Goal: Find specific page/section: Find specific page/section

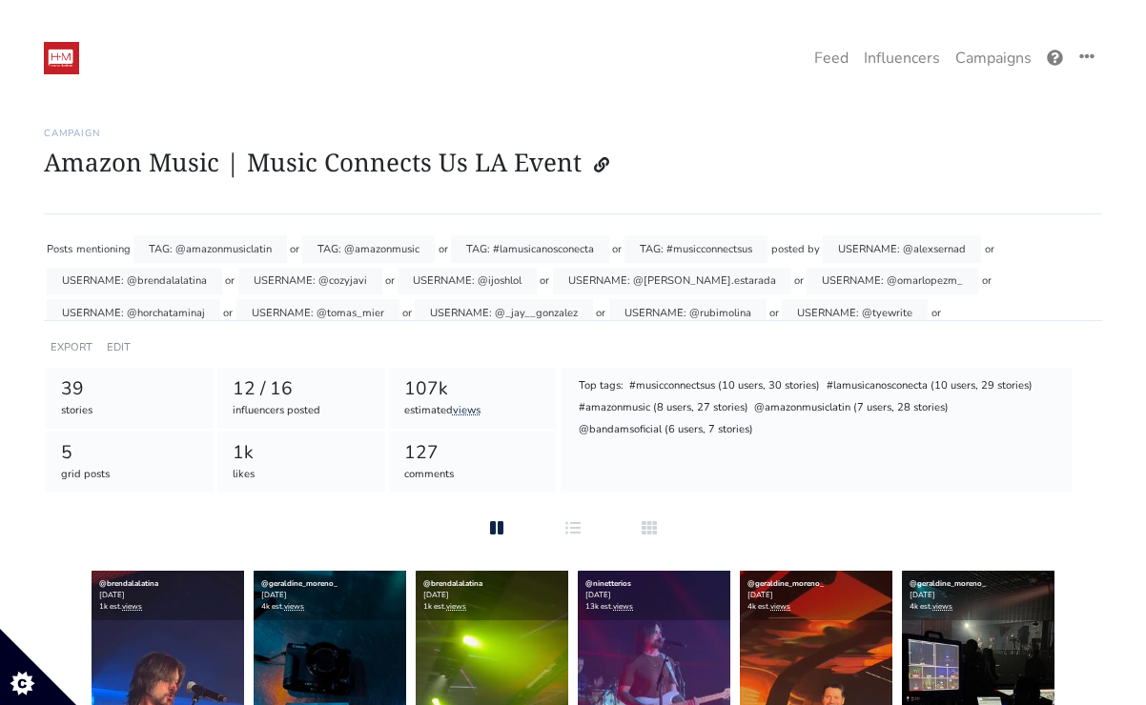
click at [69, 53] on img at bounding box center [61, 58] width 35 height 32
click at [982, 71] on link "Campaigns" at bounding box center [994, 58] width 92 height 38
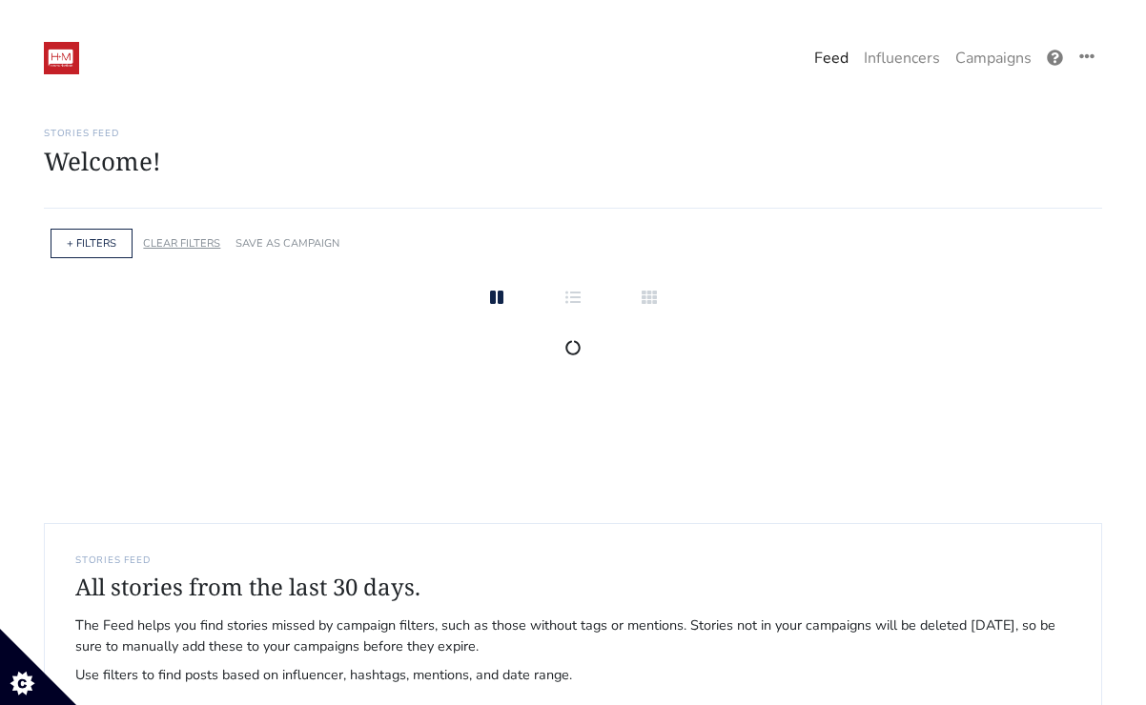
click at [188, 243] on link "CLEAR FILTERS" at bounding box center [181, 243] width 77 height 14
click at [93, 241] on link "+ FILTERS" at bounding box center [92, 243] width 50 height 14
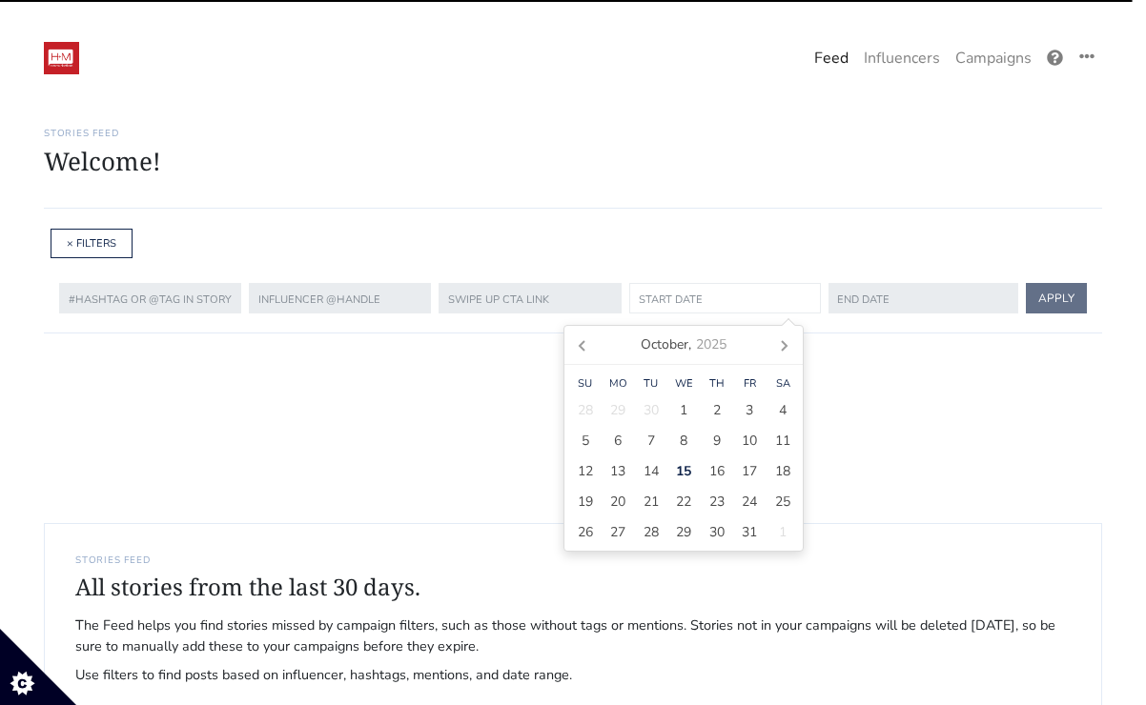
click at [698, 297] on input "text" at bounding box center [725, 298] width 192 height 31
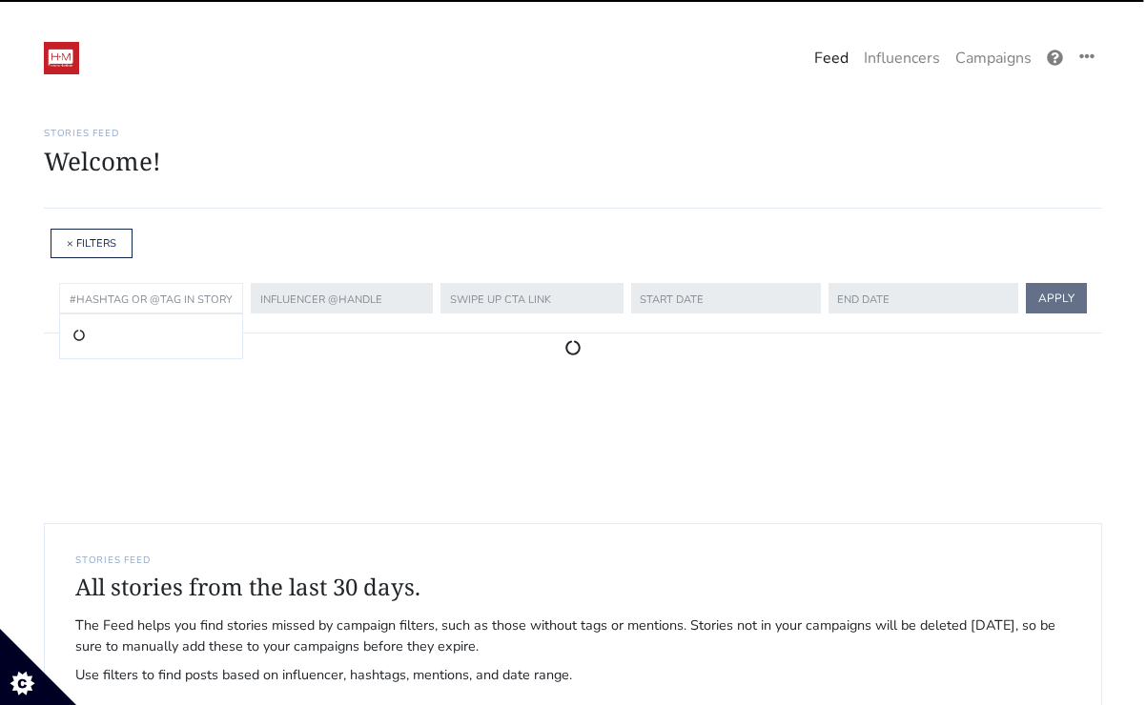
click at [131, 297] on input "text" at bounding box center [151, 298] width 184 height 31
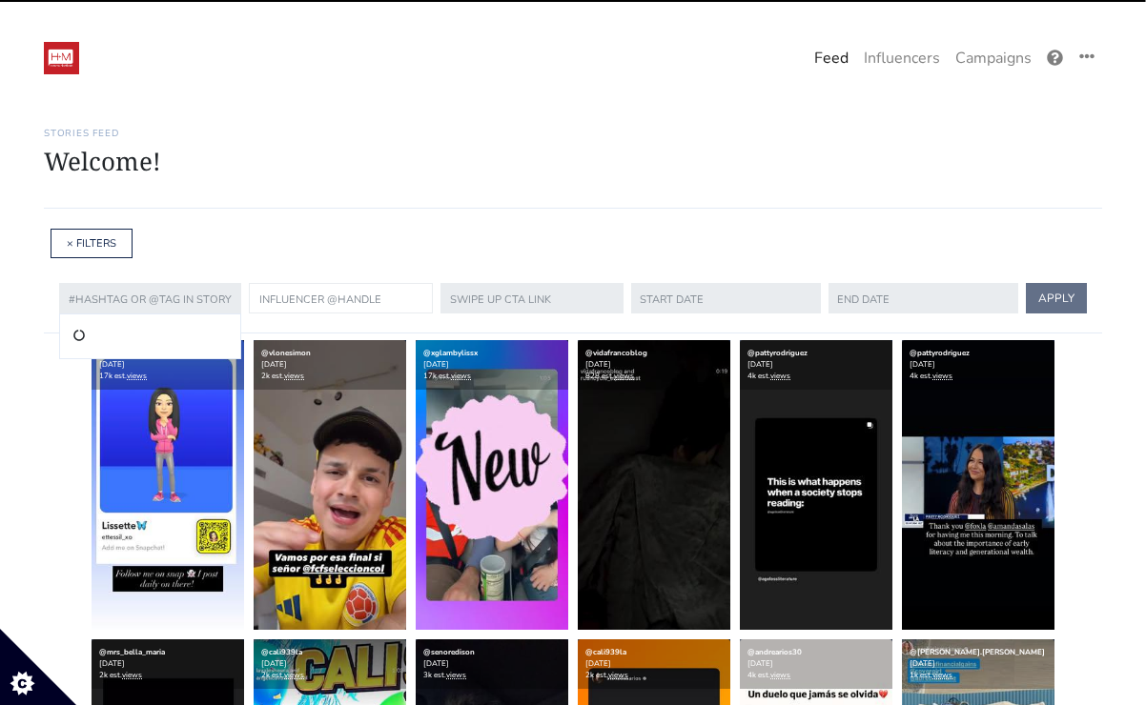
click at [324, 301] on input "text" at bounding box center [341, 298] width 184 height 31
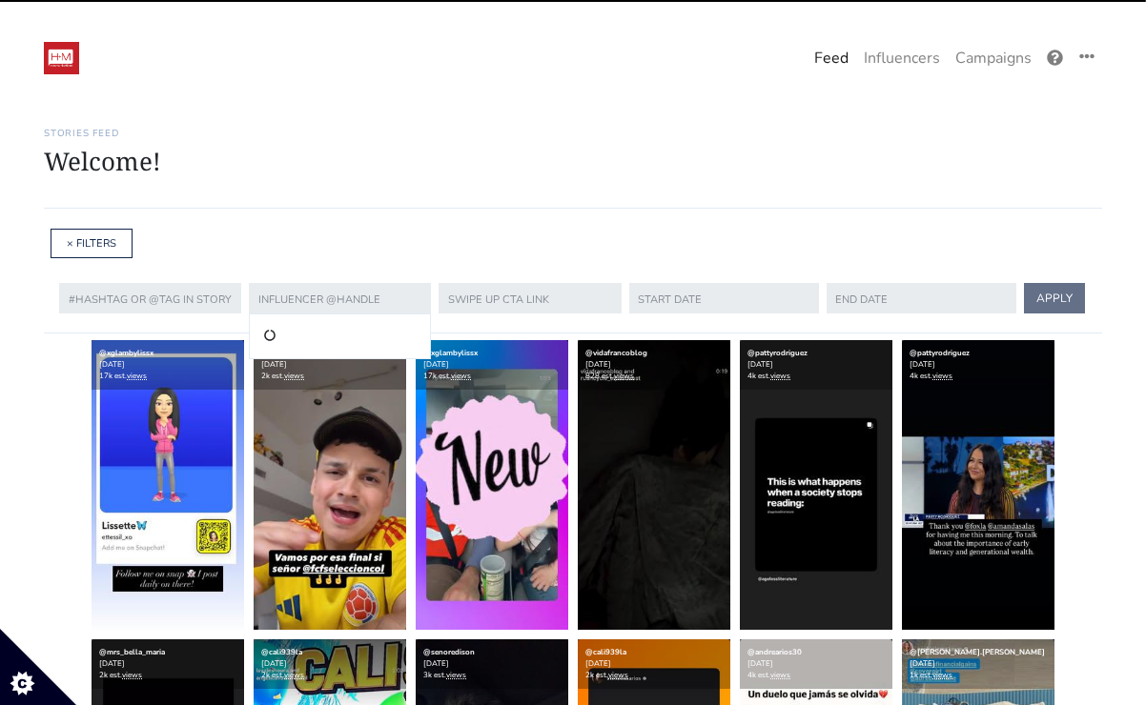
click at [375, 184] on div "Stories Feed Welcome! Get the most out of your Ephemeral.ai account Continue se…" at bounding box center [573, 156] width 1058 height 103
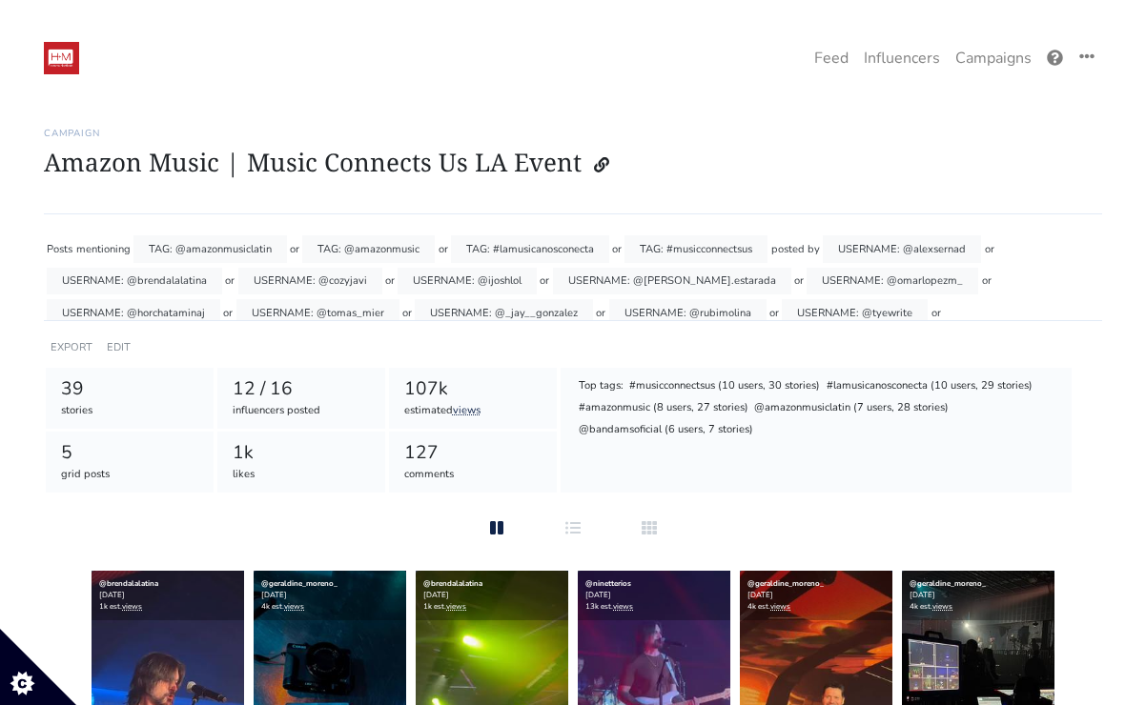
click at [64, 59] on img at bounding box center [61, 58] width 35 height 32
click at [1002, 56] on link "Campaigns" at bounding box center [994, 58] width 92 height 38
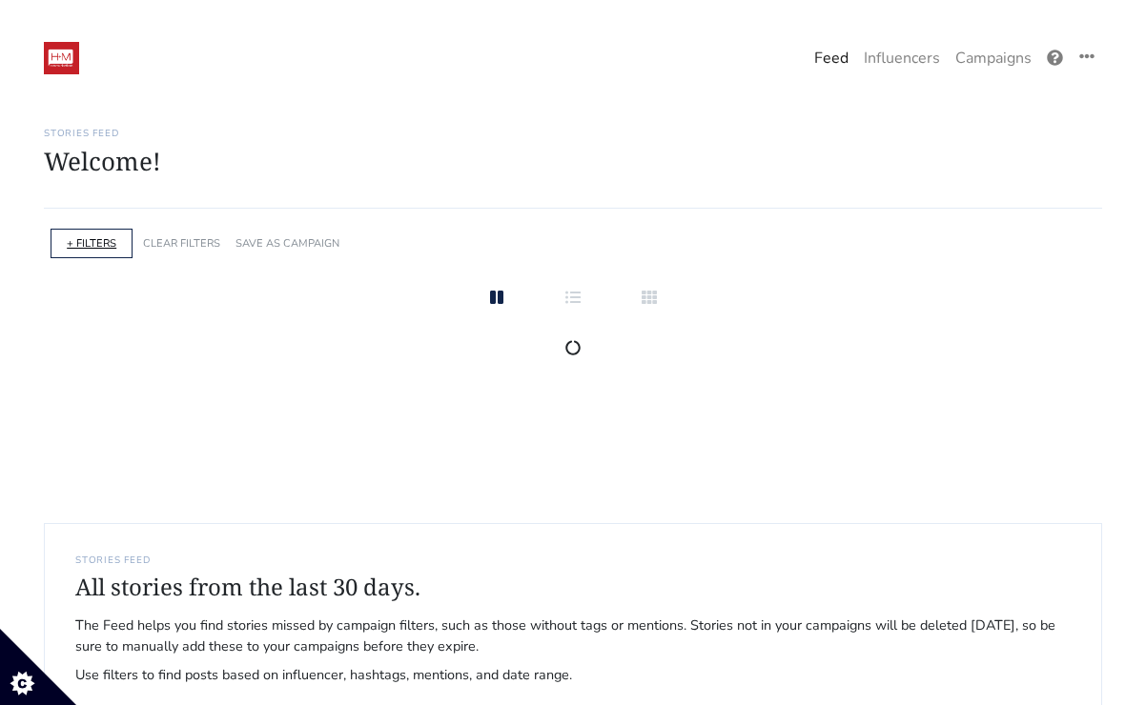
click at [97, 246] on link "+ FILTERS" at bounding box center [92, 243] width 50 height 14
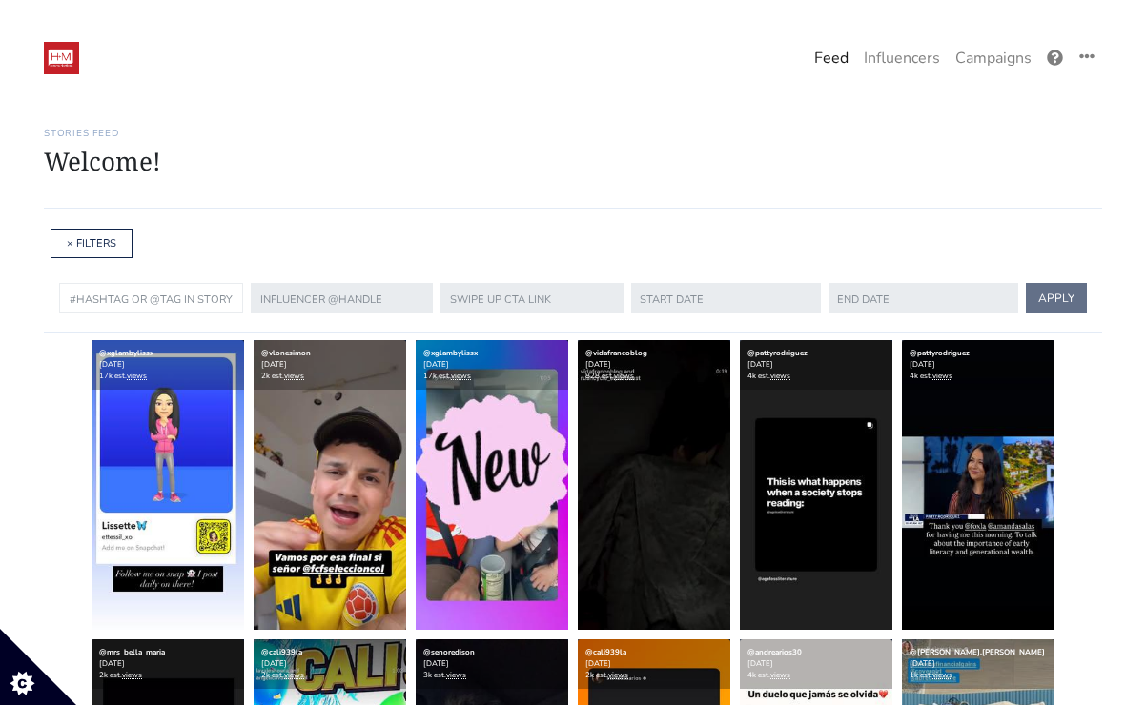
click at [168, 303] on input "text" at bounding box center [151, 298] width 184 height 31
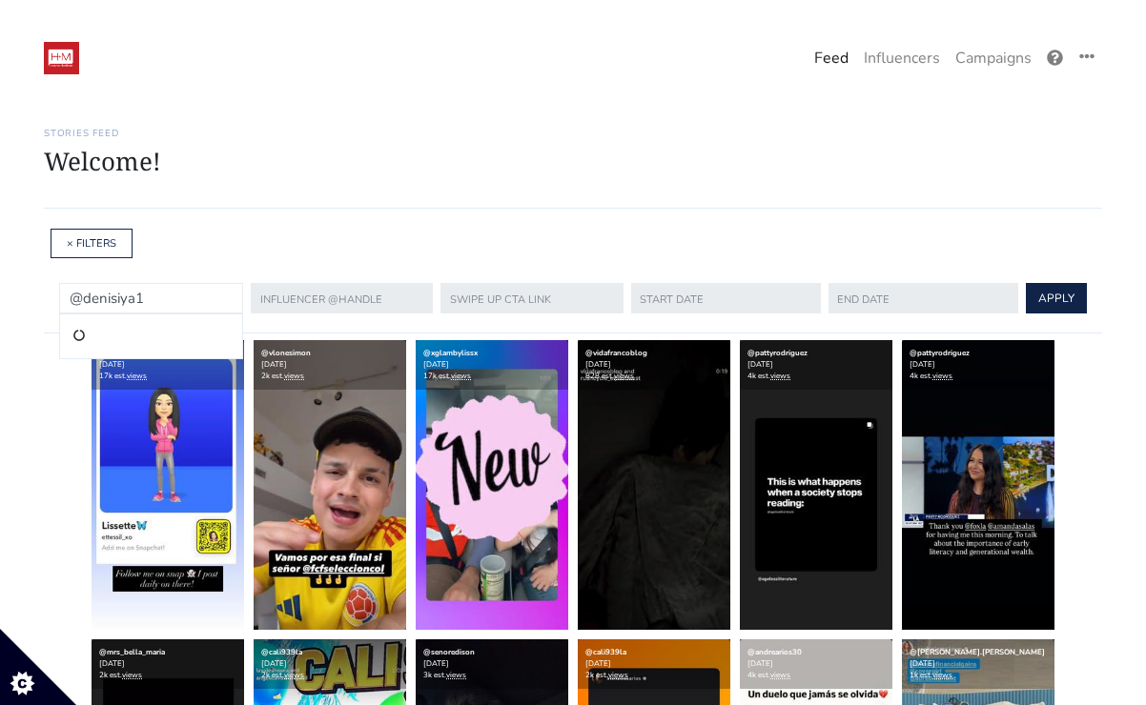
type input "@denisiya1"
click at [1026, 283] on button "APPLY" at bounding box center [1056, 298] width 61 height 31
